Goal: Find specific page/section

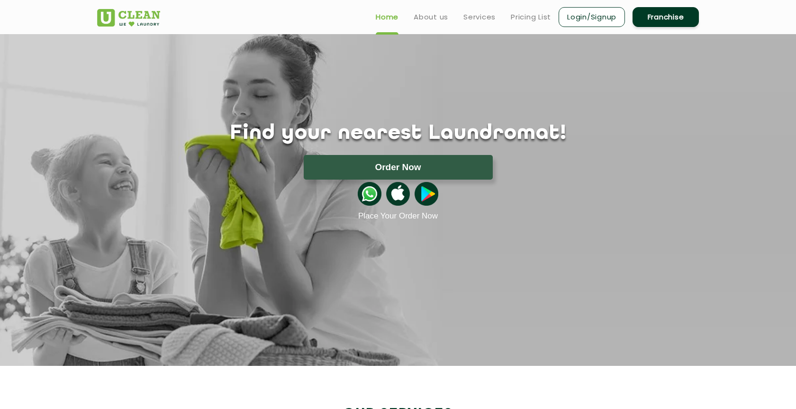
click at [123, 14] on img at bounding box center [128, 18] width 63 height 18
click at [124, 7] on link at bounding box center [128, 14] width 63 height 24
